Goal: Task Accomplishment & Management: Complete application form

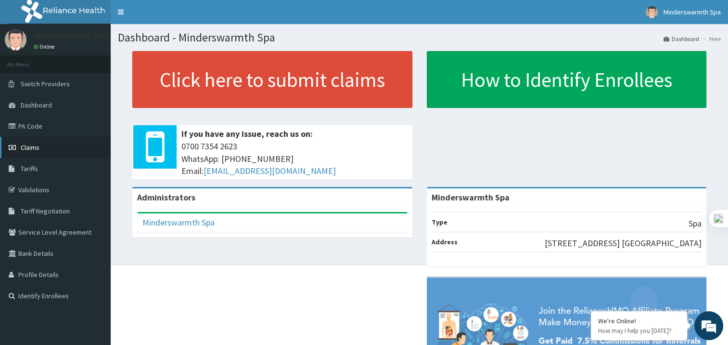
click at [47, 145] on link "Claims" at bounding box center [55, 147] width 111 height 21
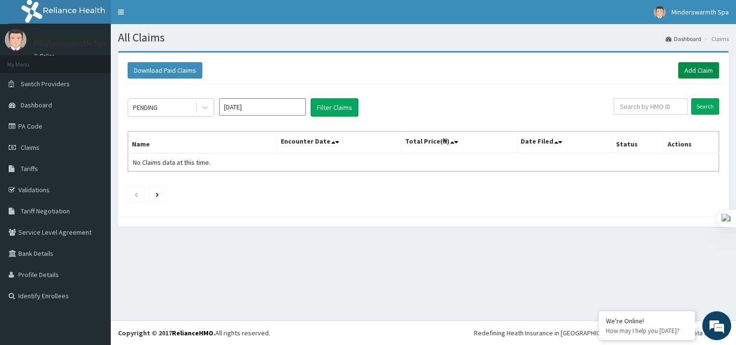
click at [711, 69] on link "Add Claim" at bounding box center [698, 70] width 41 height 16
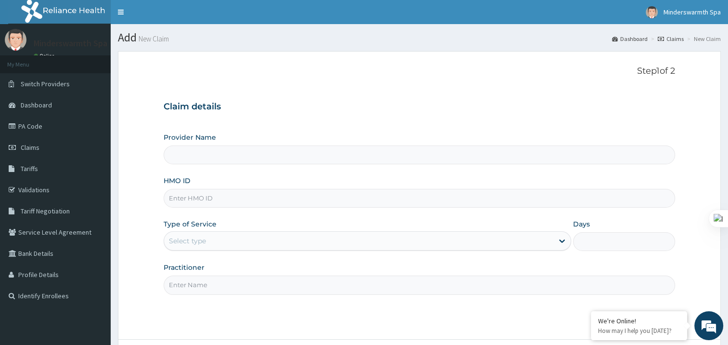
click at [201, 204] on input "HMO ID" at bounding box center [420, 198] width 512 height 19
type input "Minderswarmth Spa"
type input "1"
type input "SMC/10001/A"
click at [250, 234] on div "Outpatient" at bounding box center [368, 240] width 408 height 19
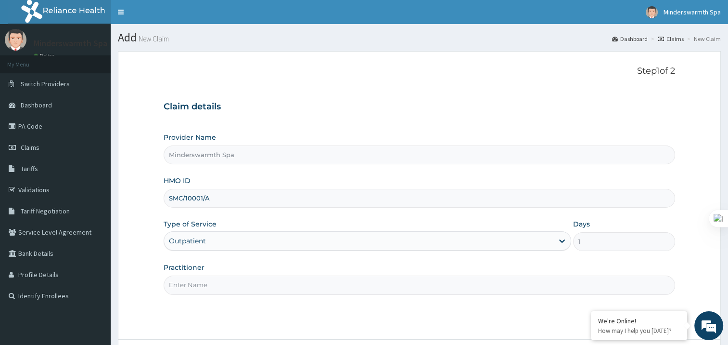
click at [235, 286] on input "Practitioner" at bounding box center [420, 284] width 512 height 19
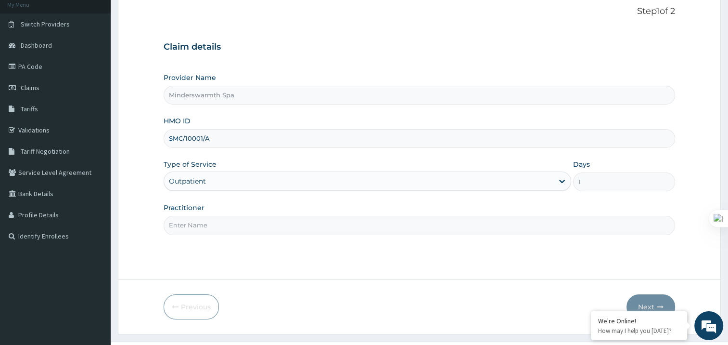
scroll to position [81, 0]
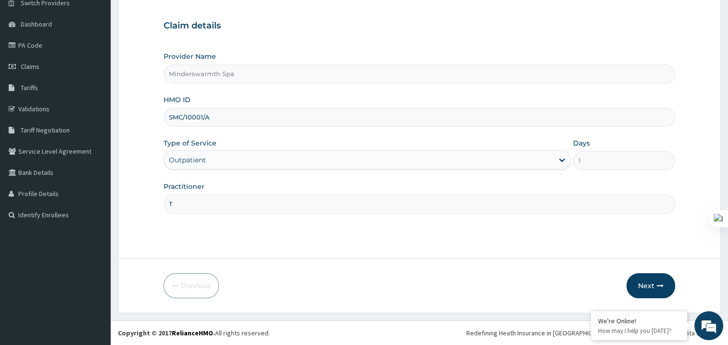
type input "Toyosi Ayantola"
click at [652, 282] on button "Next" at bounding box center [651, 285] width 49 height 25
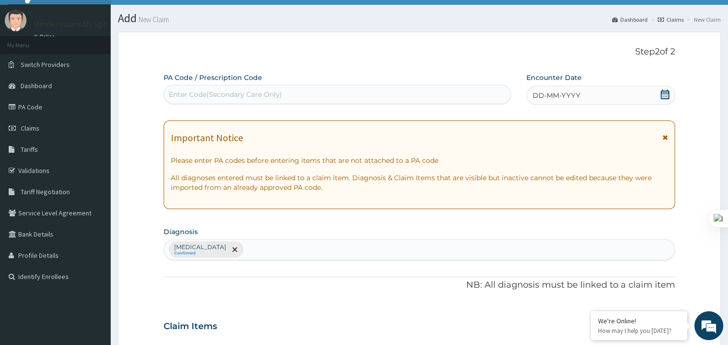
scroll to position [0, 0]
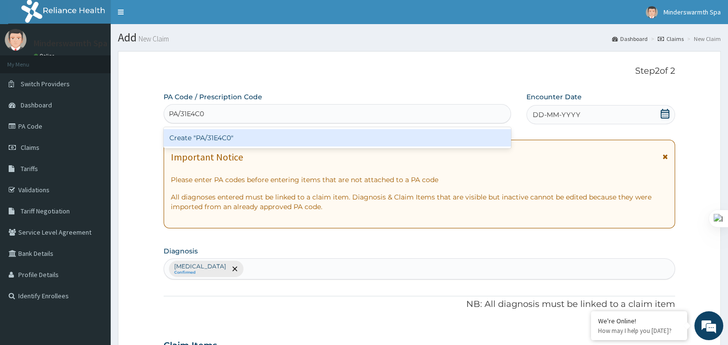
type input "PA/31E4C0"
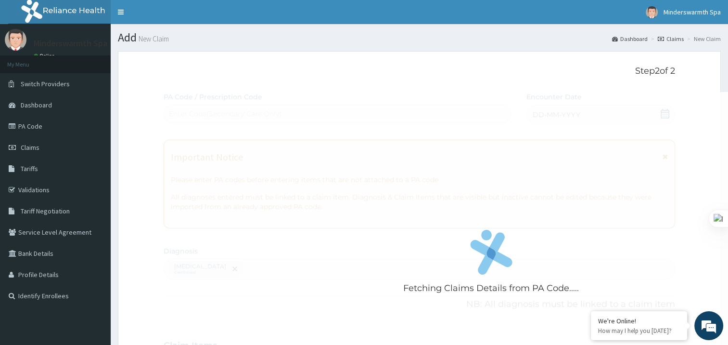
click at [663, 116] on div "Fetching Claims Details from PA Code..... PA Code / Prescription Code Enter Cod…" at bounding box center [420, 342] width 512 height 501
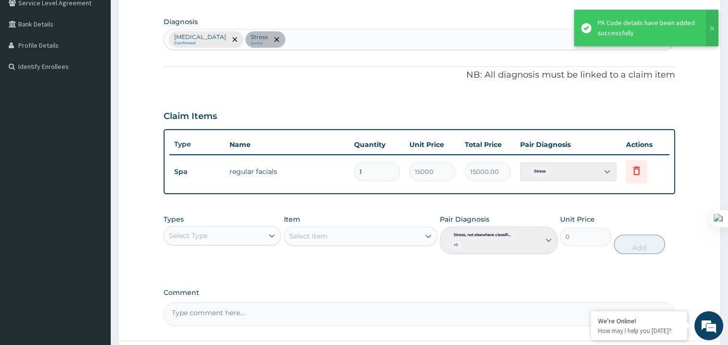
scroll to position [231, 0]
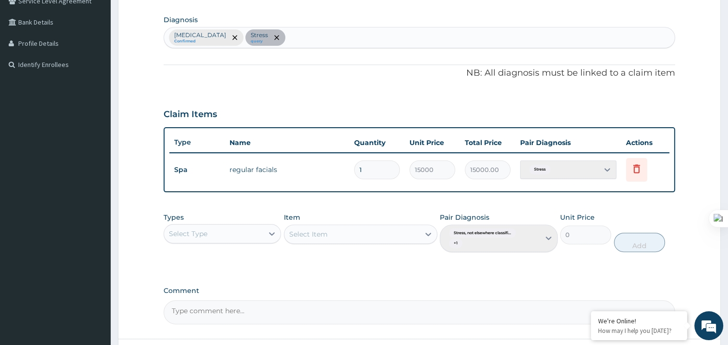
click at [270, 36] on div "Stress, not elsewhere classified Confirmed Stress query" at bounding box center [420, 37] width 512 height 21
click at [314, 37] on div "Stress, not elsewhere classified Confirmed Stress query" at bounding box center [420, 37] width 512 height 21
click at [313, 38] on div "Stress, not elsewhere classified Confirmed Stress query" at bounding box center [420, 37] width 512 height 21
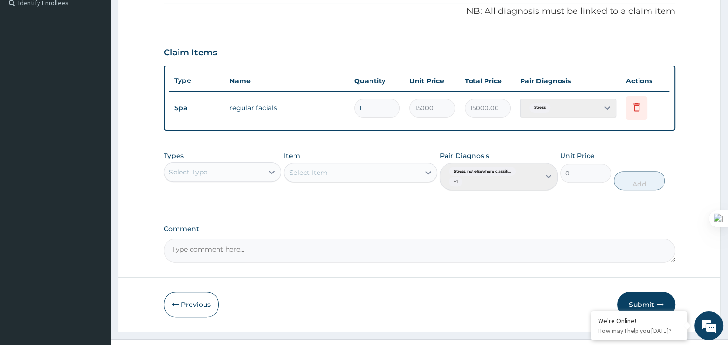
scroll to position [301, 0]
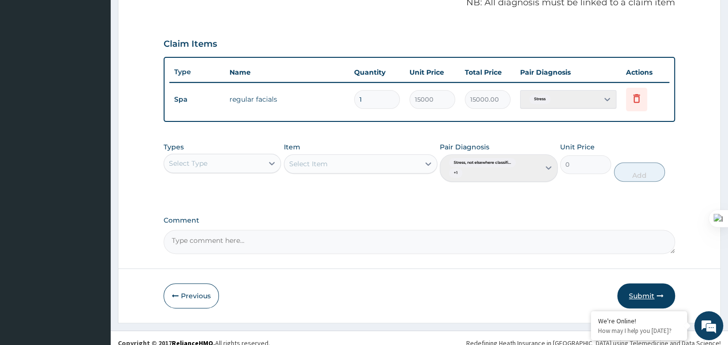
click at [635, 287] on button "Submit" at bounding box center [647, 295] width 58 height 25
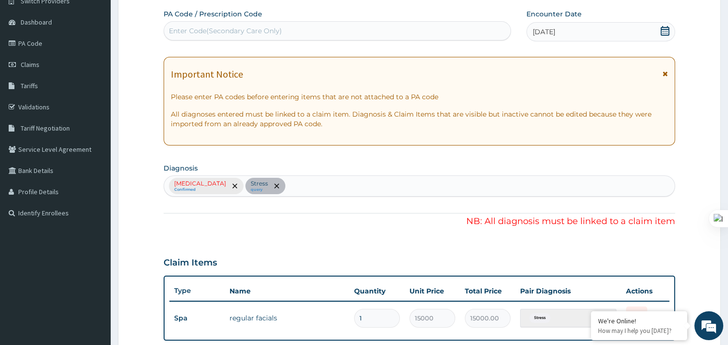
scroll to position [80, 0]
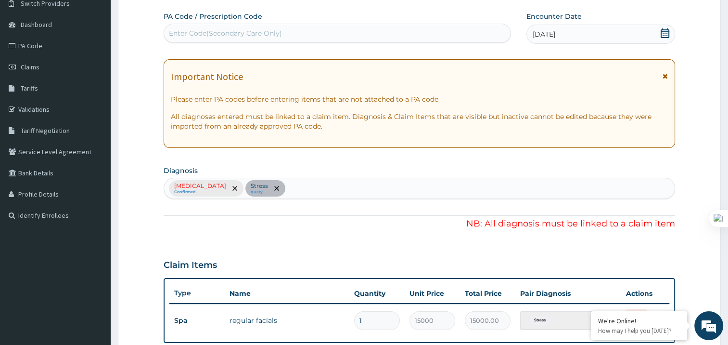
click at [210, 189] on div "Stress, not elsewhere classified Confirmed Stress query" at bounding box center [420, 188] width 512 height 21
click at [272, 188] on div "Stress, not elsewhere classified Confirmed Stress query" at bounding box center [420, 188] width 512 height 21
click at [270, 188] on div "Stress, not elsewhere classified Confirmed Stress query" at bounding box center [420, 188] width 512 height 21
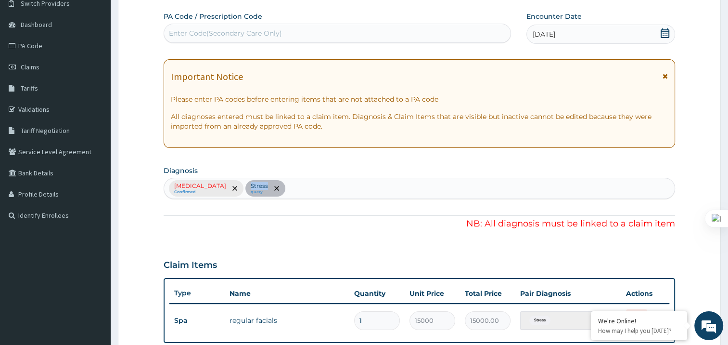
click at [270, 188] on div "Stress, not elsewhere classified Confirmed Stress query" at bounding box center [420, 188] width 512 height 21
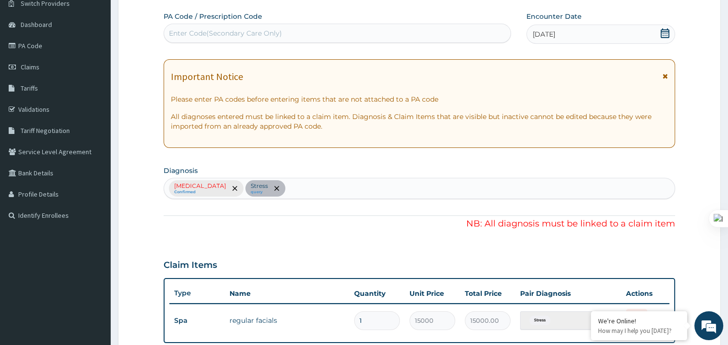
click at [271, 187] on div "Stress, not elsewhere classified Confirmed Stress query" at bounding box center [420, 188] width 512 height 21
drag, startPoint x: 271, startPoint y: 187, endPoint x: 311, endPoint y: 186, distance: 39.5
click at [311, 186] on div "Stress, not elsewhere classified Confirmed Stress query" at bounding box center [420, 188] width 512 height 21
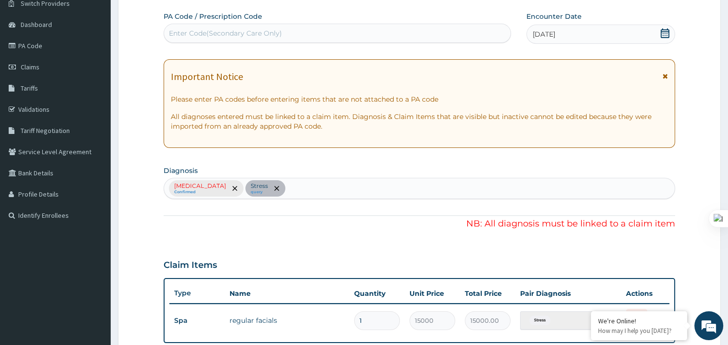
click at [311, 186] on div "Stress, not elsewhere classified Confirmed Stress query" at bounding box center [420, 188] width 512 height 21
click at [313, 190] on div "Stress, not elsewhere classified Confirmed Stress query" at bounding box center [420, 188] width 512 height 21
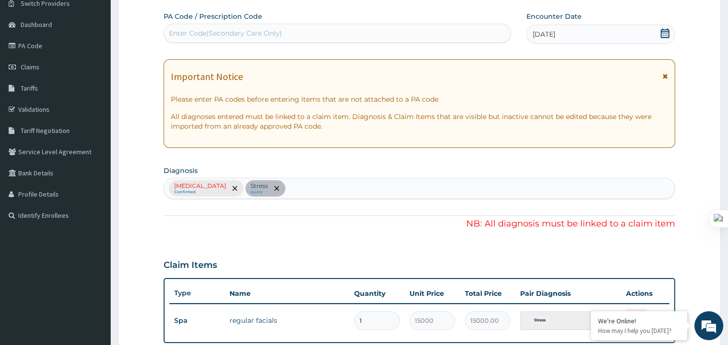
click at [313, 190] on div "Stress, not elsewhere classified Confirmed Stress query" at bounding box center [420, 188] width 512 height 21
click at [314, 186] on div "Stress, not elsewhere classified Confirmed Stress query" at bounding box center [420, 188] width 512 height 21
click at [272, 191] on div "Stress, not elsewhere classified Confirmed Stress query" at bounding box center [420, 188] width 512 height 21
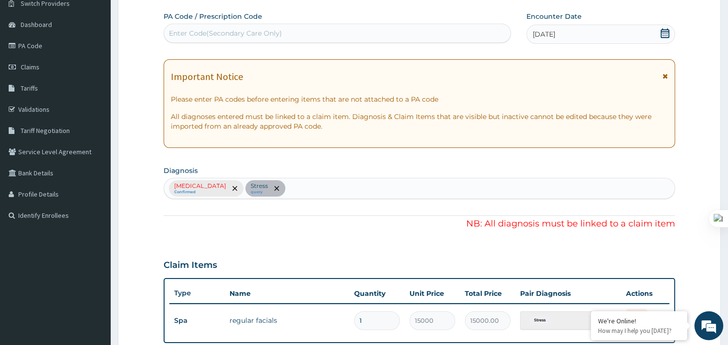
click at [271, 192] on div "Stress, not elsewhere classified Confirmed Stress query" at bounding box center [420, 188] width 512 height 21
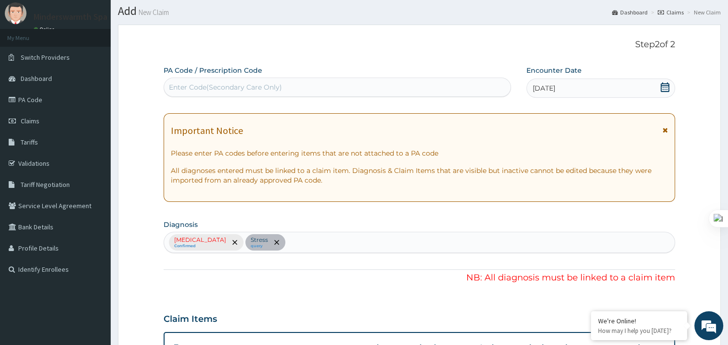
scroll to position [14, 0]
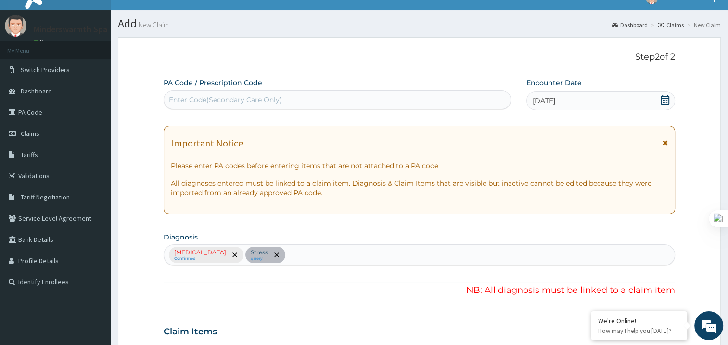
click at [271, 253] on div "Stress, not elsewhere classified Confirmed Stress query" at bounding box center [420, 254] width 512 height 21
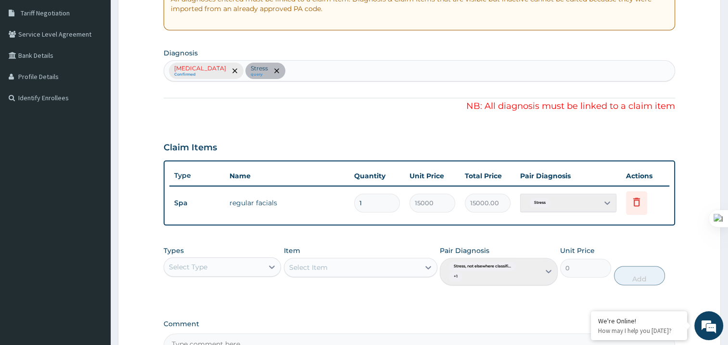
scroll to position [193, 0]
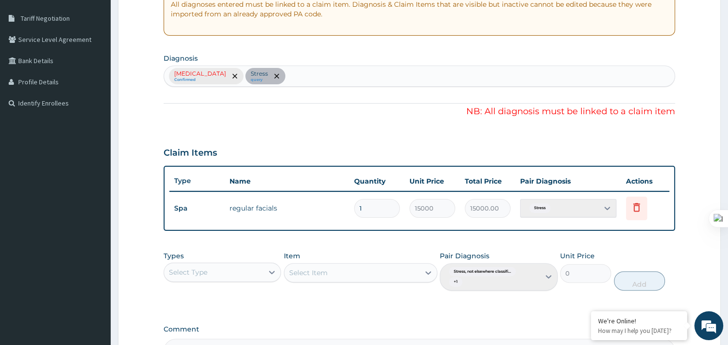
click at [272, 73] on div "Stress, not elsewhere classified Confirmed Stress query" at bounding box center [420, 75] width 512 height 21
click at [310, 76] on div "Stress, not elsewhere classified Confirmed Stress query" at bounding box center [420, 75] width 512 height 21
click at [223, 72] on div "Stress, not elsewhere classified Confirmed Stress query" at bounding box center [420, 75] width 512 height 21
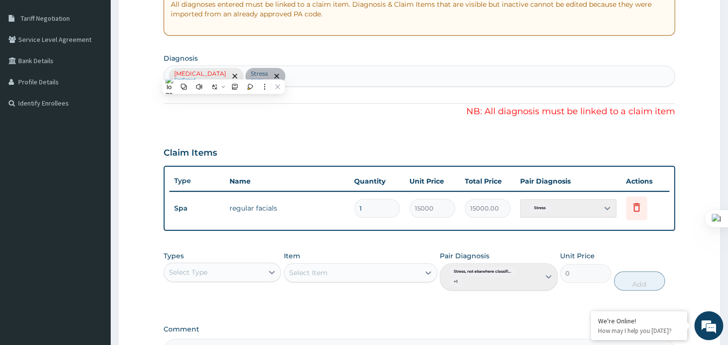
click at [223, 72] on div "Stress, not elsewhere classified Confirmed Stress query" at bounding box center [420, 75] width 512 height 21
click at [223, 71] on div "Stress, not elsewhere classified Confirmed Stress query" at bounding box center [420, 75] width 512 height 21
drag, startPoint x: 223, startPoint y: 71, endPoint x: 267, endPoint y: 96, distance: 50.5
click at [267, 96] on div "PA Code / Prescription Code Enter Code(Secondary Care Only) Encounter Date 20-0…" at bounding box center [420, 130] width 512 height 463
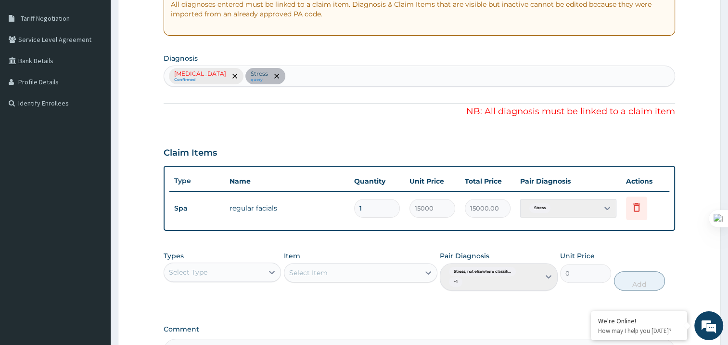
click at [271, 78] on div "Stress, not elsewhere classified Confirmed Stress query" at bounding box center [420, 75] width 512 height 21
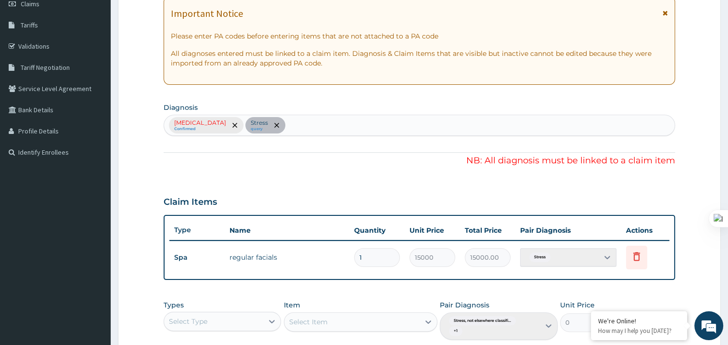
scroll to position [0, 0]
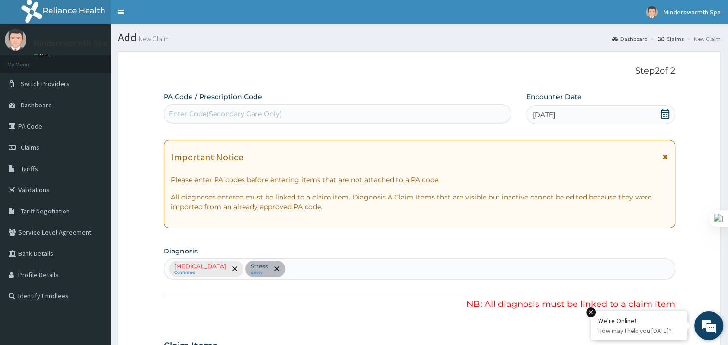
click at [620, 336] on div "We're Online! How may I help you today?" at bounding box center [639, 325] width 96 height 29
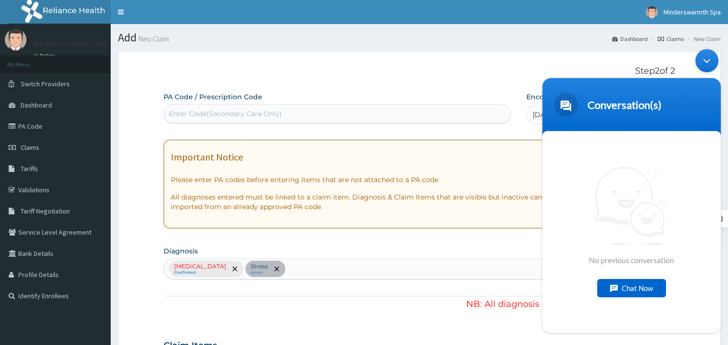
click at [493, 94] on div "PA Code / Prescription Code Enter Code(Secondary Care Only)" at bounding box center [338, 107] width 348 height 31
click at [44, 169] on link "Tariffs" at bounding box center [55, 168] width 111 height 21
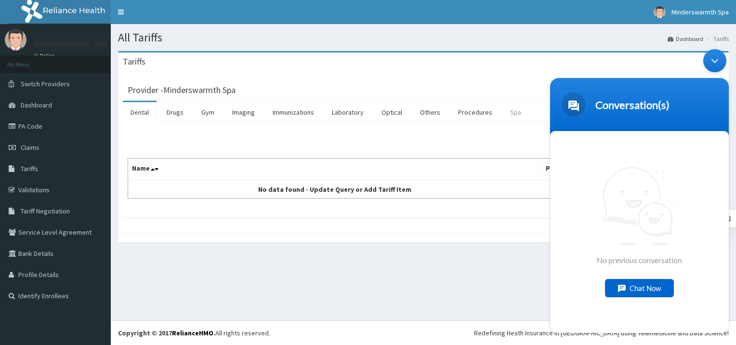
click at [512, 116] on link "Spa" at bounding box center [515, 112] width 26 height 20
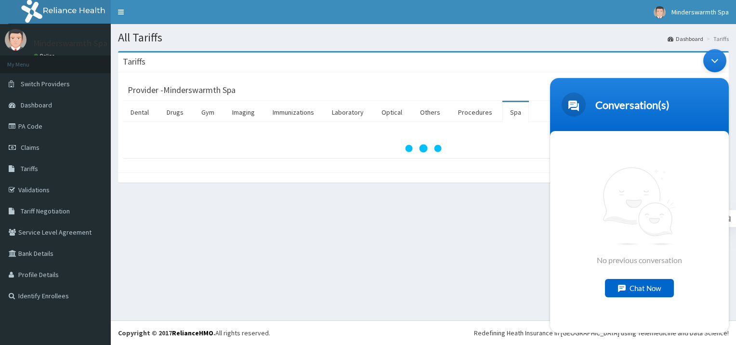
click at [717, 54] on div "Minimize live chat window" at bounding box center [714, 60] width 23 height 23
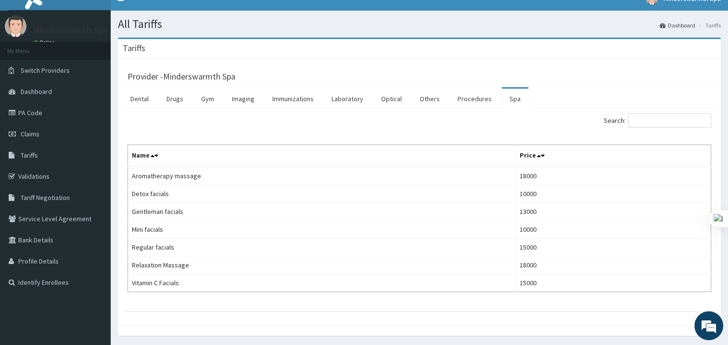
scroll to position [14, 0]
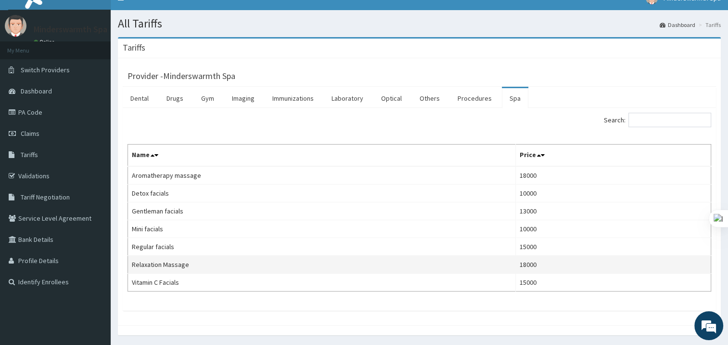
click at [530, 264] on td "18000" at bounding box center [613, 265] width 195 height 18
click at [527, 262] on td "18000" at bounding box center [613, 265] width 195 height 18
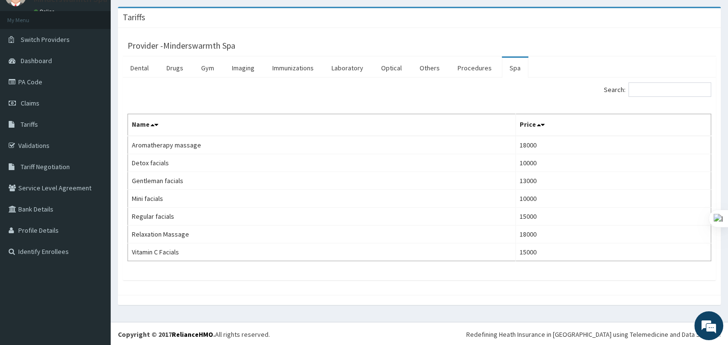
scroll to position [0, 0]
